Goal: Task Accomplishment & Management: Manage account settings

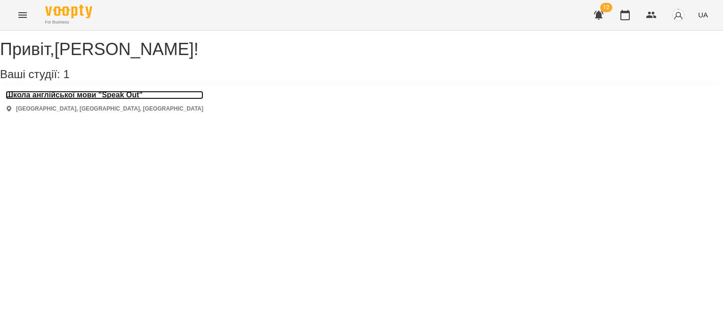
click at [94, 99] on h3 "Школа англійської мови "Speak Out"" at bounding box center [105, 95] width 198 height 8
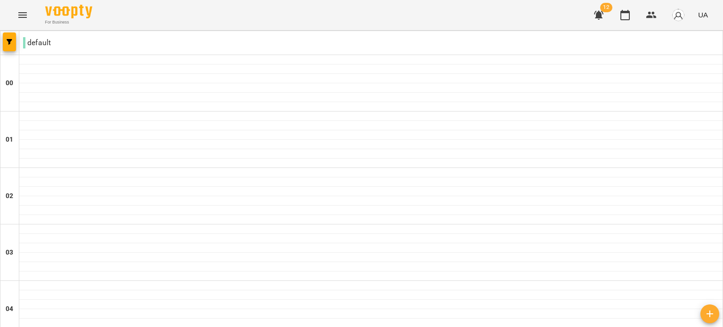
scroll to position [1089, 0]
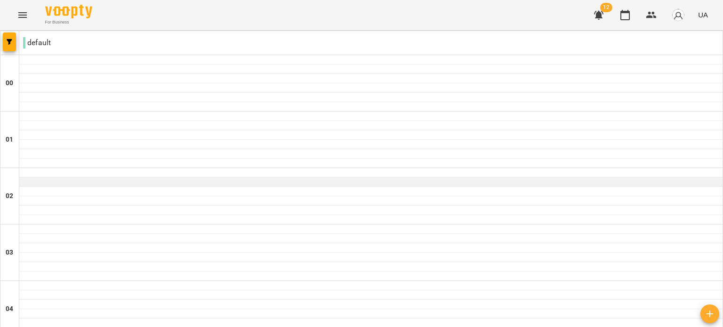
scroll to position [838, 0]
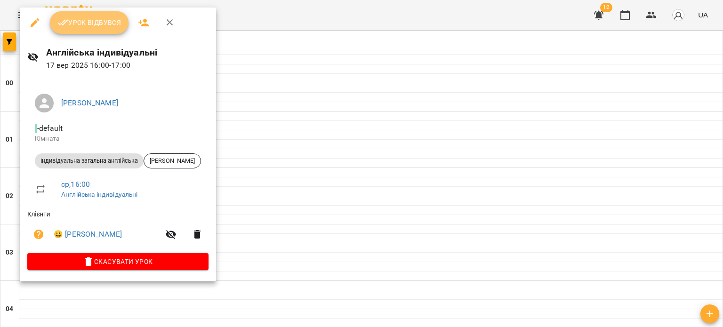
click at [108, 32] on button "Урок відбувся" at bounding box center [89, 22] width 79 height 23
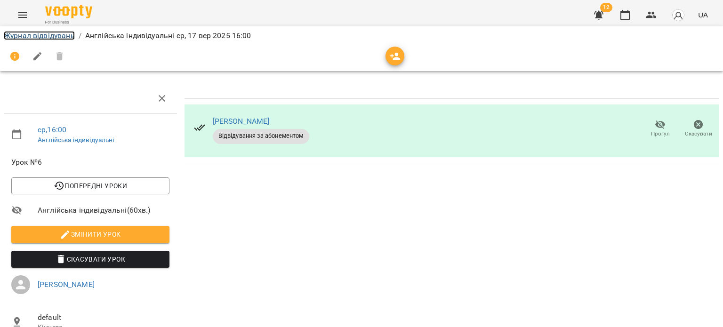
click at [64, 35] on link "Журнал відвідувань" at bounding box center [39, 35] width 71 height 9
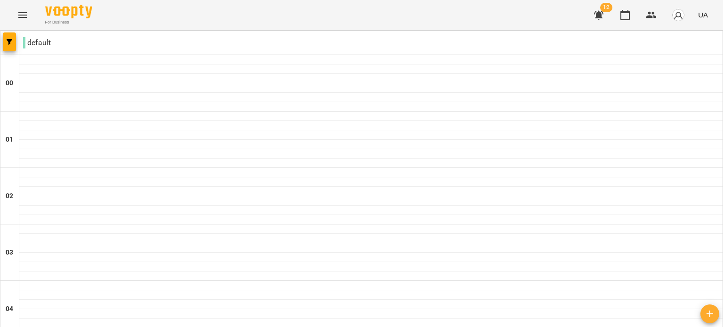
scroll to position [926, 0]
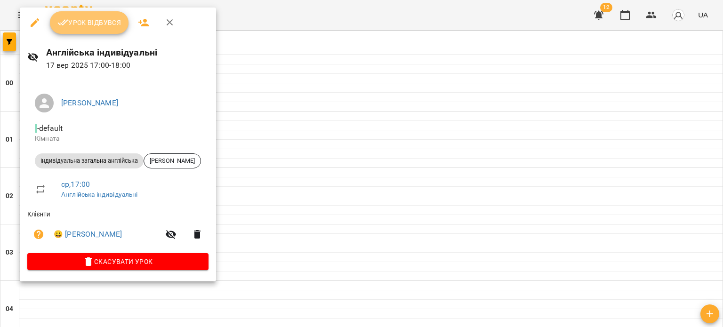
click at [108, 23] on span "Урок відбувся" at bounding box center [89, 22] width 64 height 11
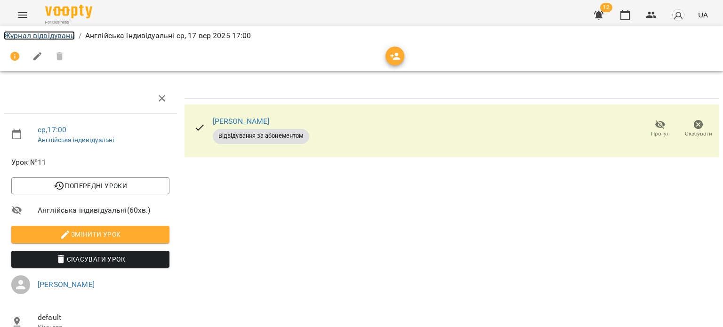
click at [67, 35] on link "Журнал відвідувань" at bounding box center [39, 35] width 71 height 9
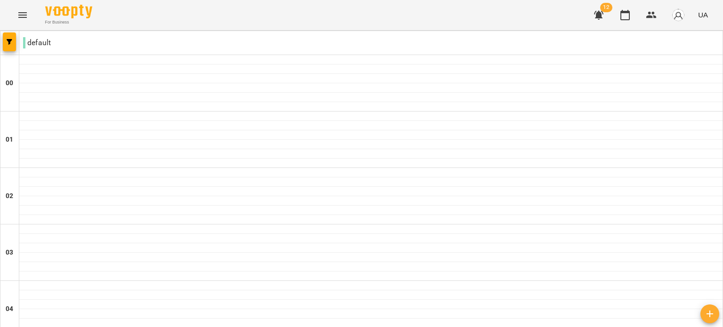
scroll to position [962, 0]
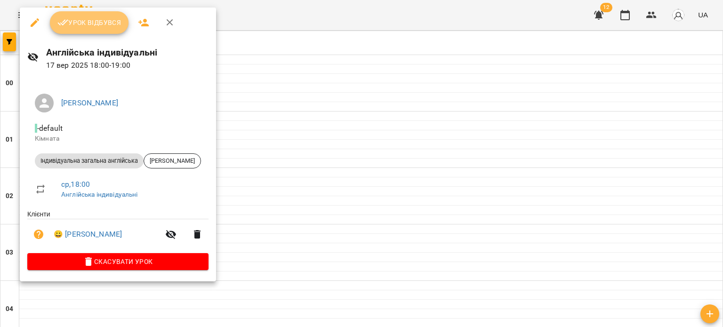
click at [100, 30] on button "Урок відбувся" at bounding box center [89, 22] width 79 height 23
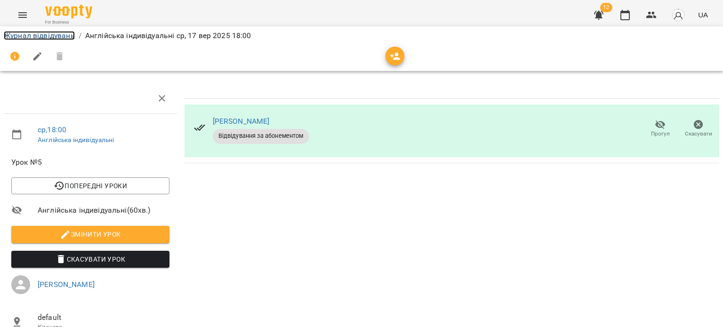
click at [64, 37] on link "Журнал відвідувань" at bounding box center [39, 35] width 71 height 9
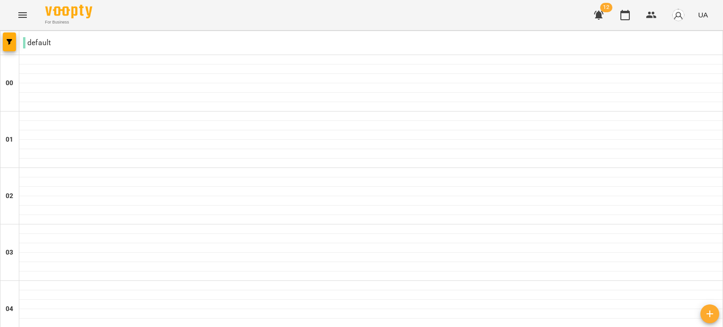
scroll to position [944, 0]
